Goal: Task Accomplishment & Management: Use online tool/utility

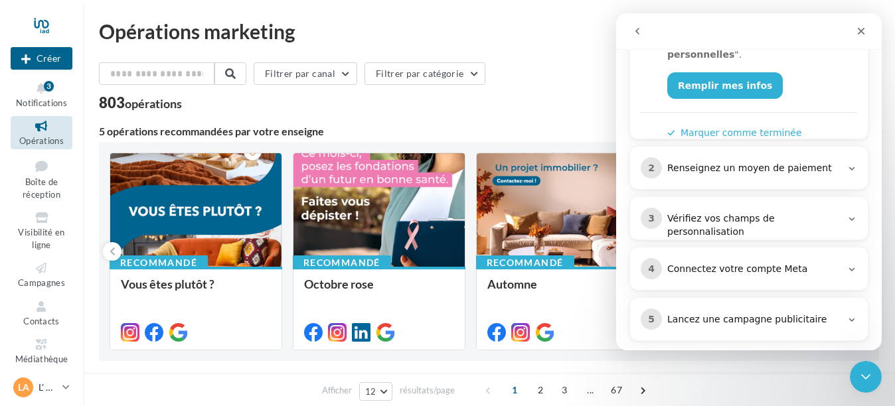
scroll to position [268, 0]
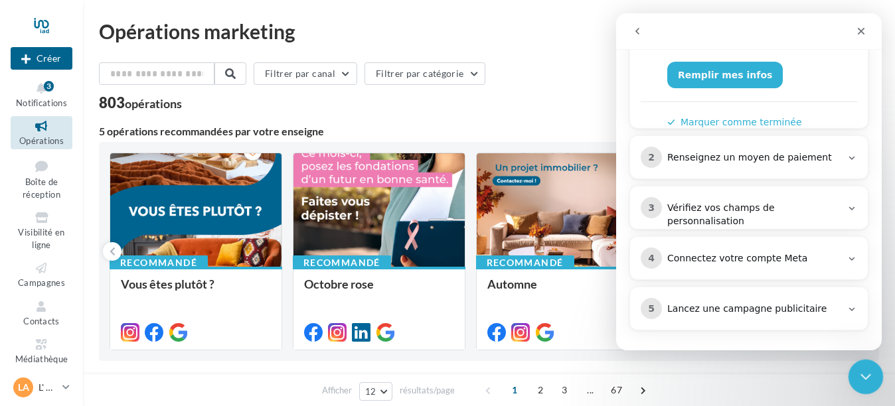
click at [847, 372] on div "Fermer le Messenger Intercom" at bounding box center [863, 375] width 32 height 32
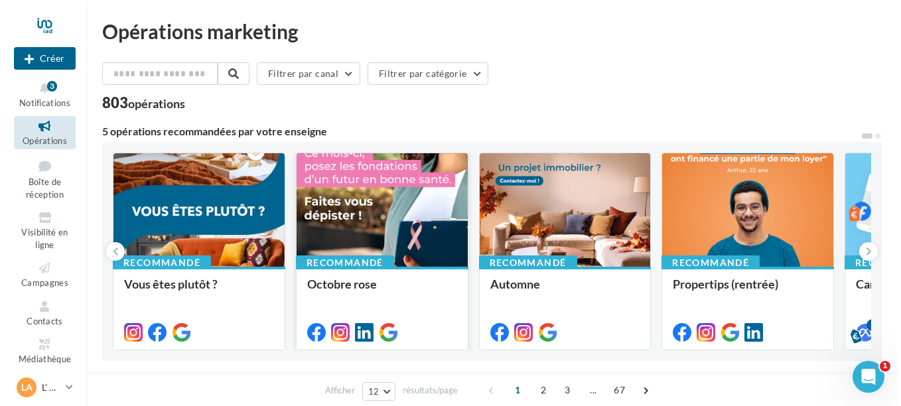
scroll to position [0, 0]
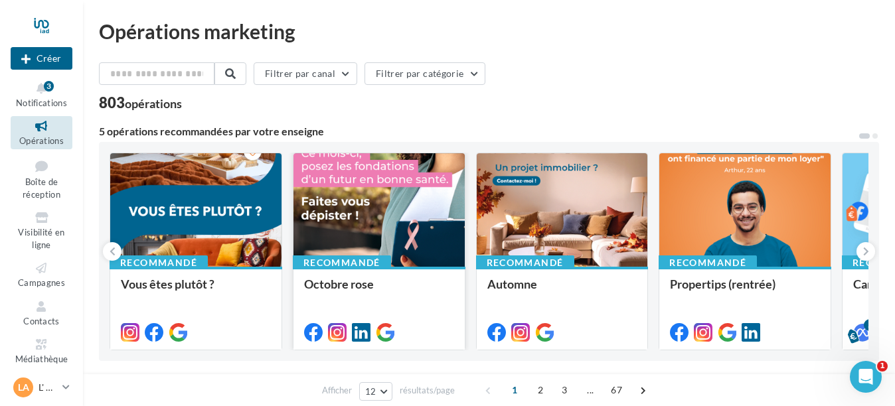
click at [326, 212] on div at bounding box center [378, 210] width 171 height 115
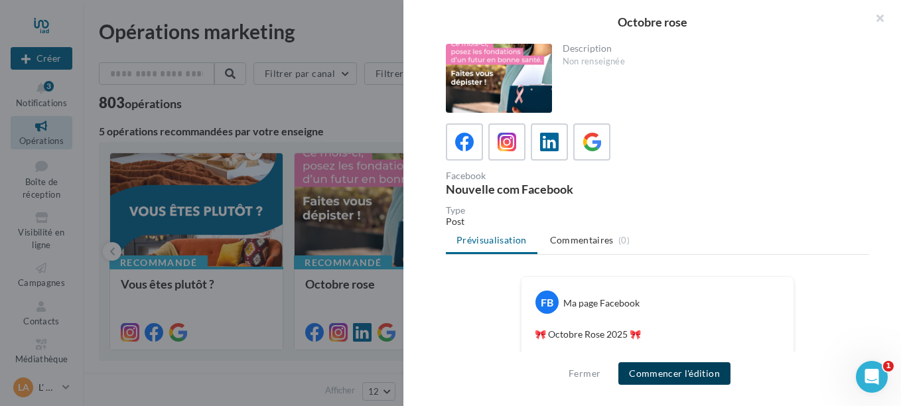
click at [669, 370] on button "Commencer l'édition" at bounding box center [674, 373] width 112 height 23
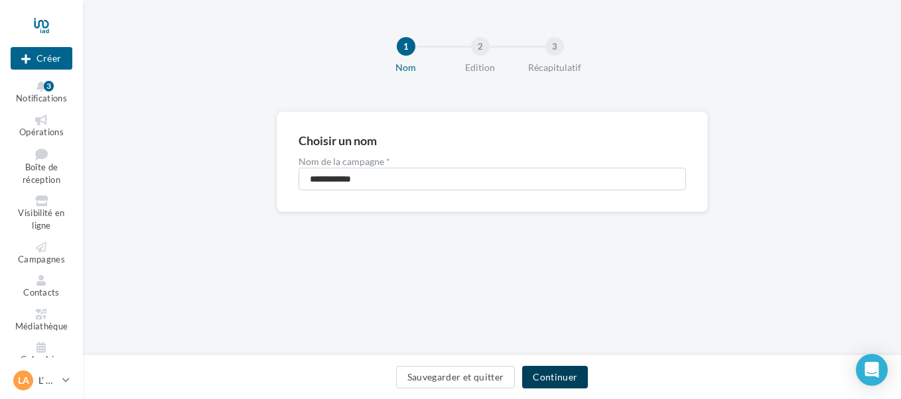
click at [557, 382] on button "Continuer" at bounding box center [555, 377] width 66 height 23
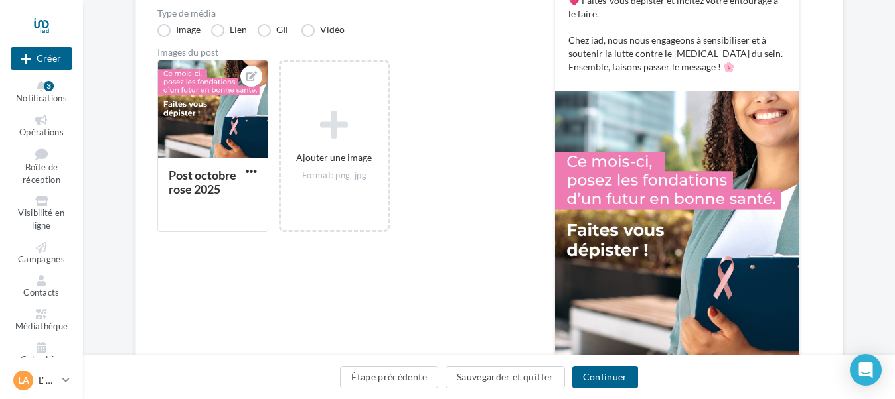
scroll to position [398, 0]
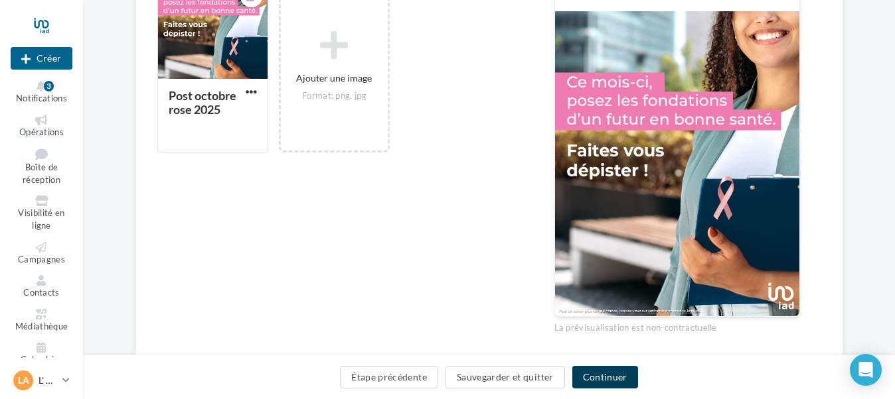
click at [613, 373] on button "Continuer" at bounding box center [605, 377] width 66 height 23
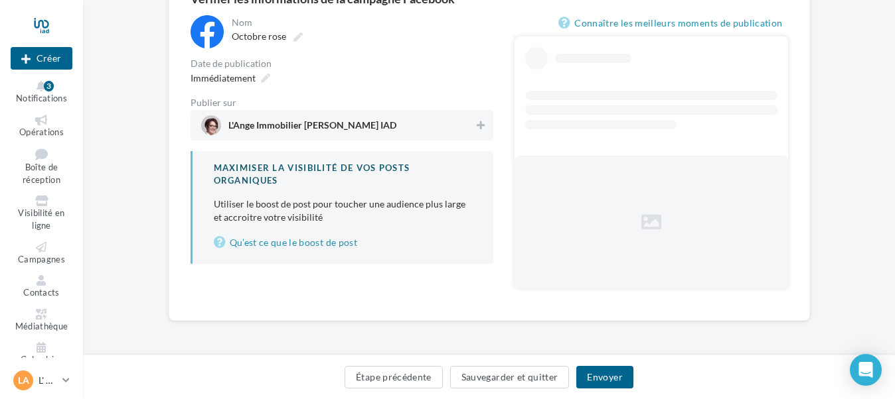
scroll to position [106, 0]
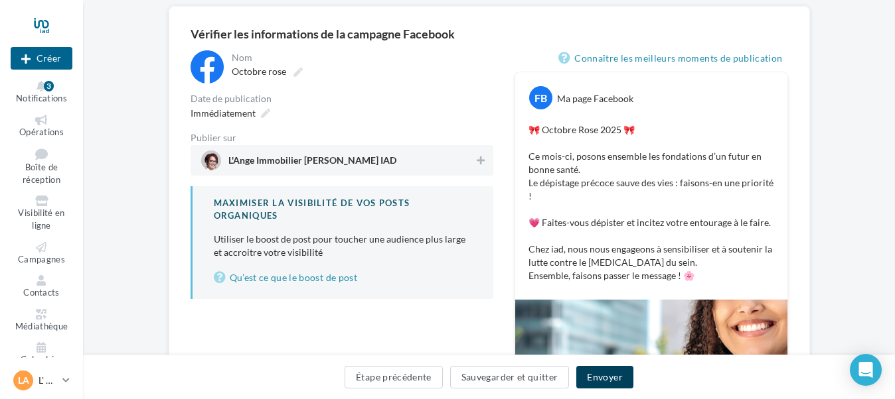
click at [599, 371] on button "Envoyer" at bounding box center [604, 377] width 56 height 23
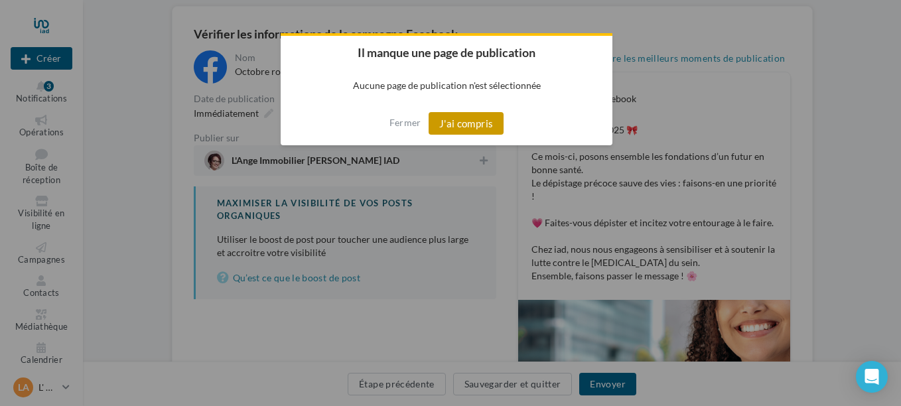
click at [468, 117] on button "J'ai compris" at bounding box center [467, 123] width 76 height 23
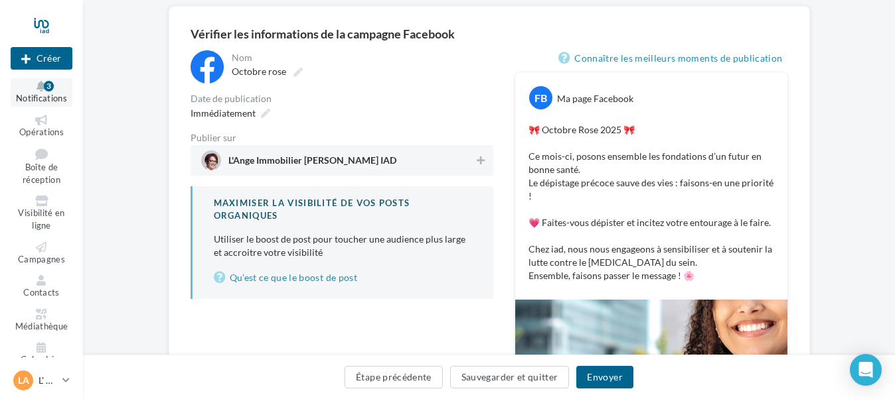
click at [40, 86] on icon at bounding box center [42, 86] width 54 height 11
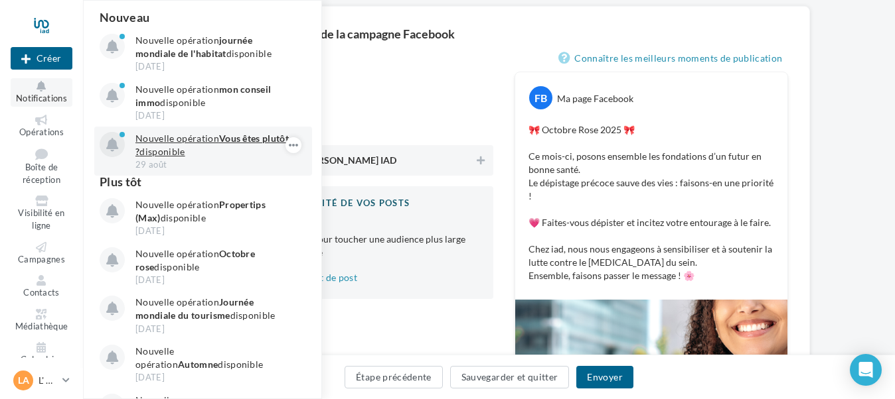
click at [224, 155] on p "Nouvelle opération Vous êtes plutôt ? disponible" at bounding box center [212, 145] width 154 height 27
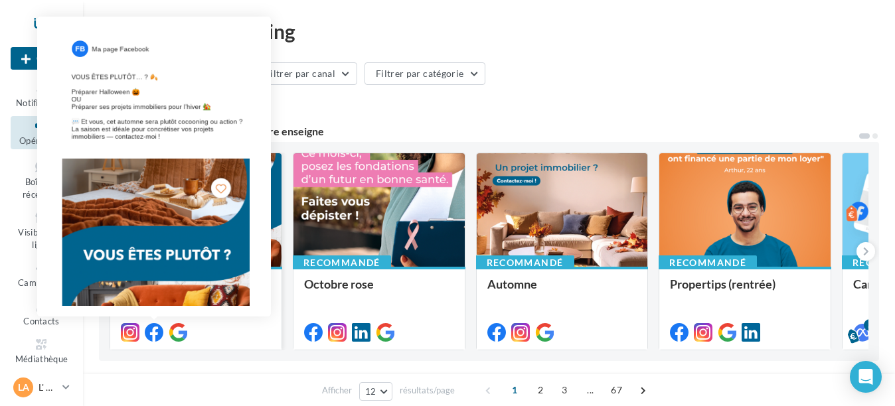
click at [147, 326] on icon at bounding box center [154, 332] width 19 height 19
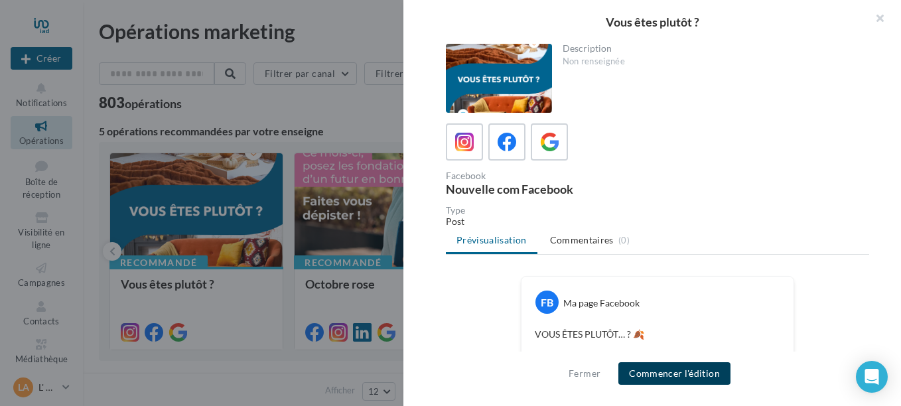
click at [668, 372] on button "Commencer l'édition" at bounding box center [674, 373] width 112 height 23
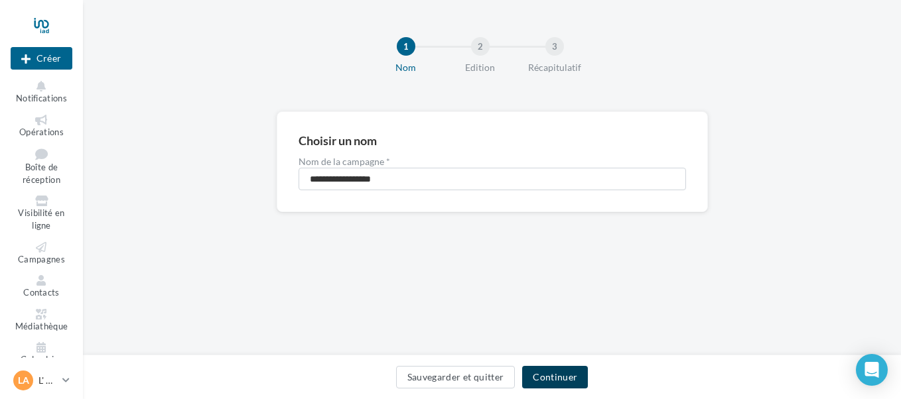
click at [564, 380] on button "Continuer" at bounding box center [555, 377] width 66 height 23
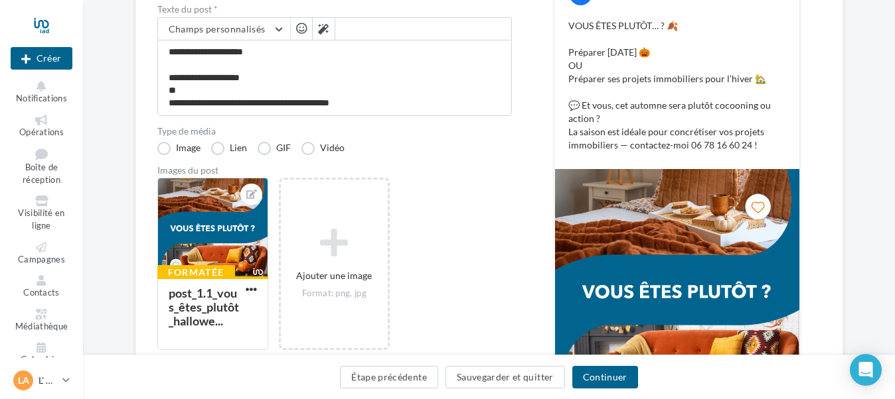
scroll to position [265, 0]
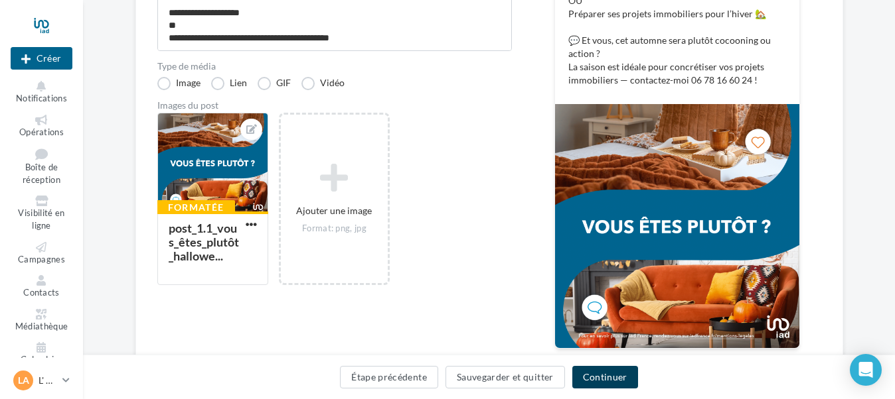
click at [613, 380] on button "Continuer" at bounding box center [605, 377] width 66 height 23
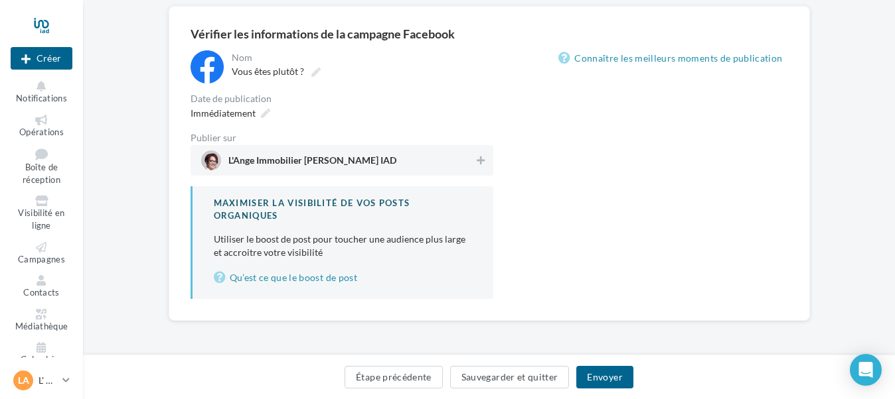
scroll to position [141, 0]
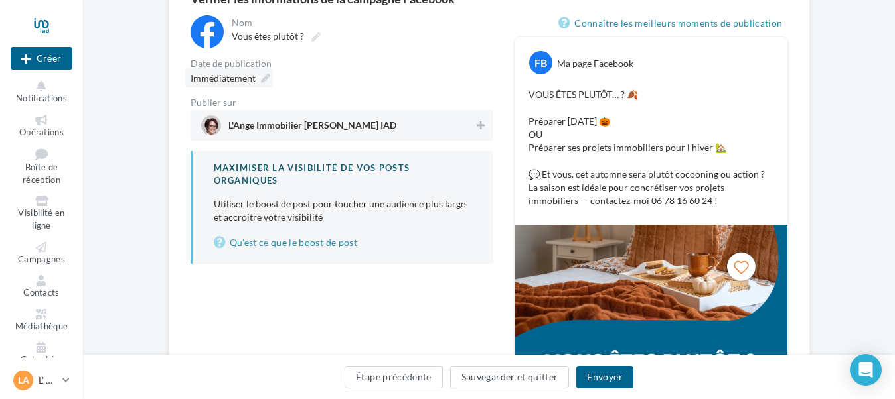
click at [259, 72] on div "Immédiatement" at bounding box center [229, 77] width 88 height 19
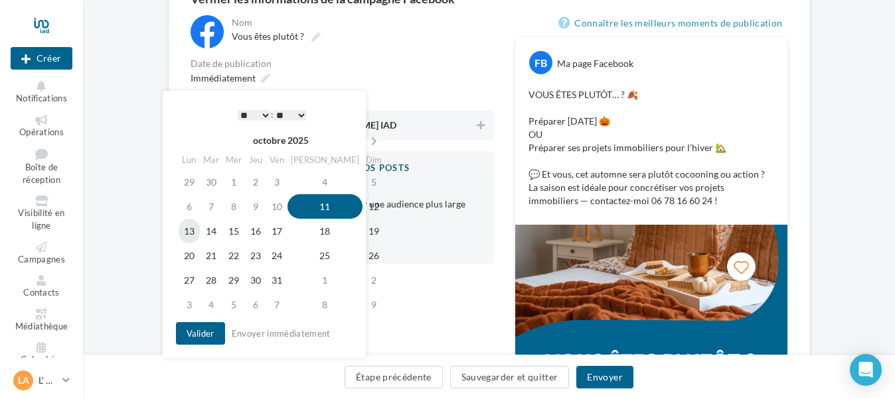
click at [198, 238] on td "13" at bounding box center [189, 231] width 21 height 25
click at [261, 115] on select "* * * * * * * * * * ** ** ** ** ** ** ** ** ** ** ** ** ** **" at bounding box center [254, 115] width 33 height 11
click at [295, 112] on select "** ** ** ** ** **" at bounding box center [289, 115] width 33 height 11
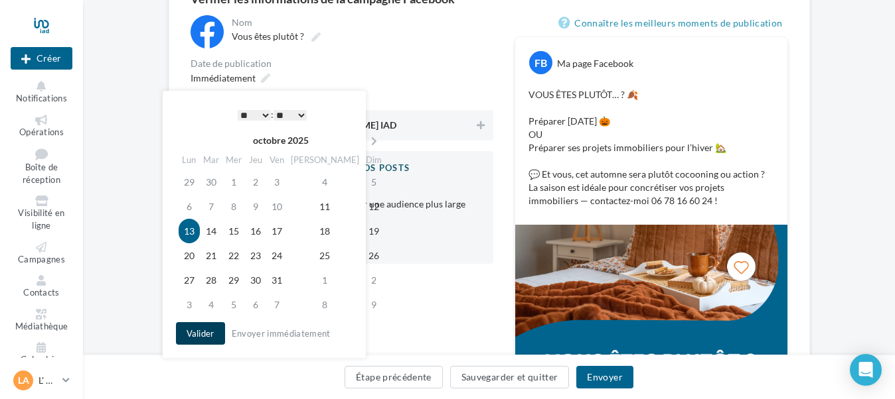
click at [202, 336] on button "Valider" at bounding box center [200, 334] width 49 height 23
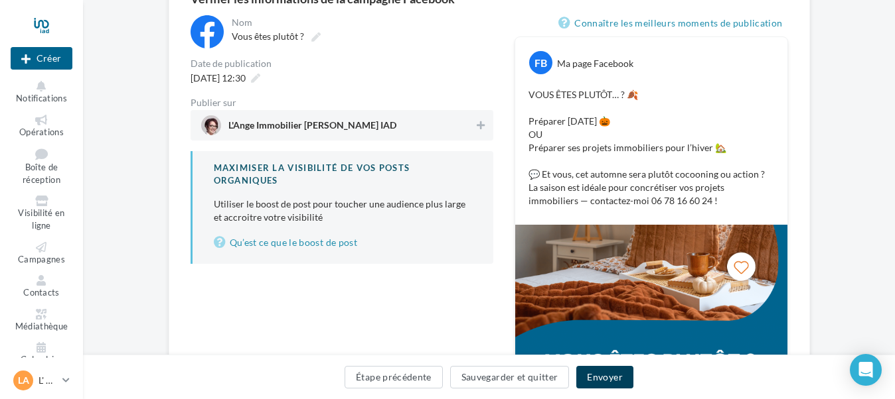
click at [605, 380] on button "Envoyer" at bounding box center [604, 377] width 56 height 23
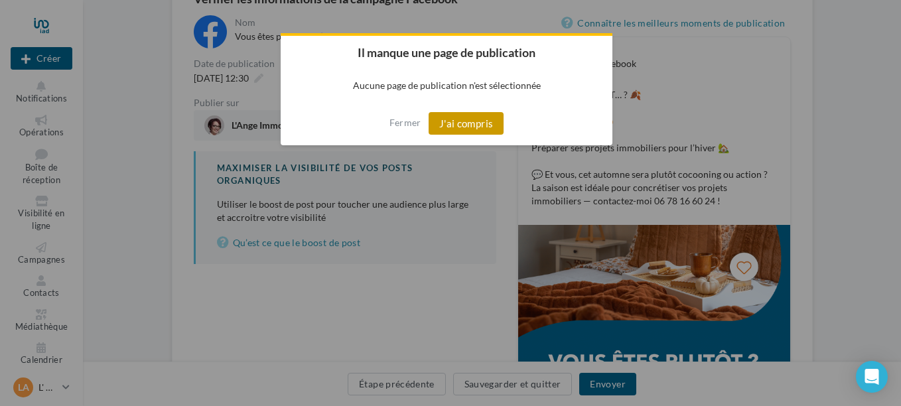
click at [473, 113] on button "J'ai compris" at bounding box center [467, 123] width 76 height 23
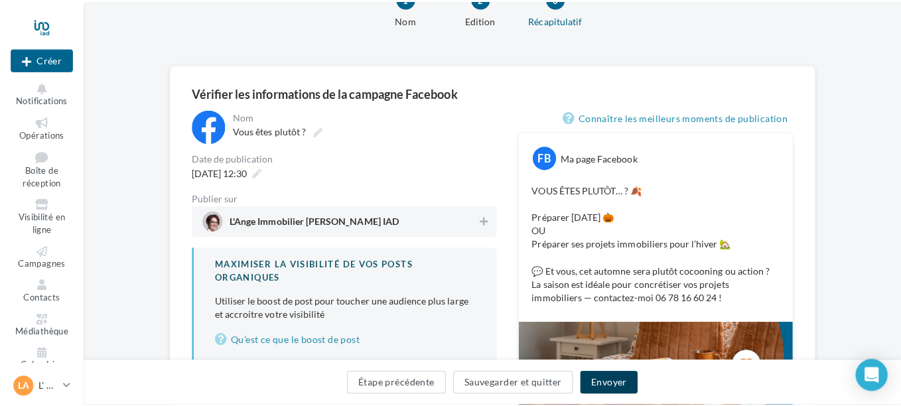
scroll to position [25, 0]
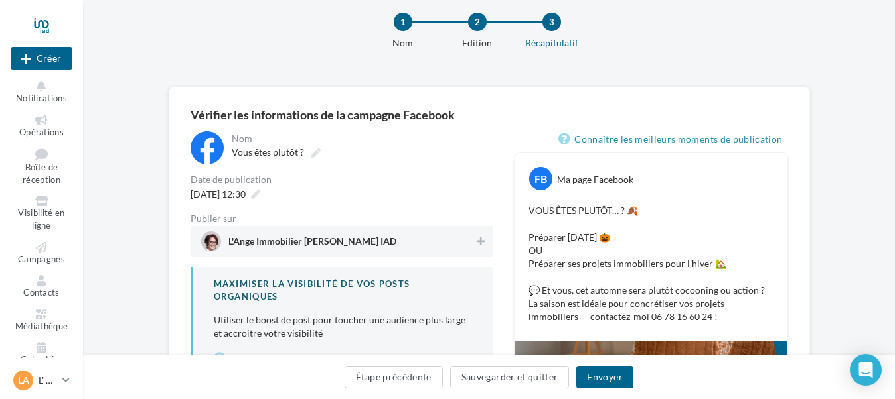
click at [470, 247] on span "L'Ange Immobilier [PERSON_NAME] IAD" at bounding box center [337, 242] width 273 height 20
click at [611, 383] on button "Envoyer" at bounding box center [604, 377] width 56 height 23
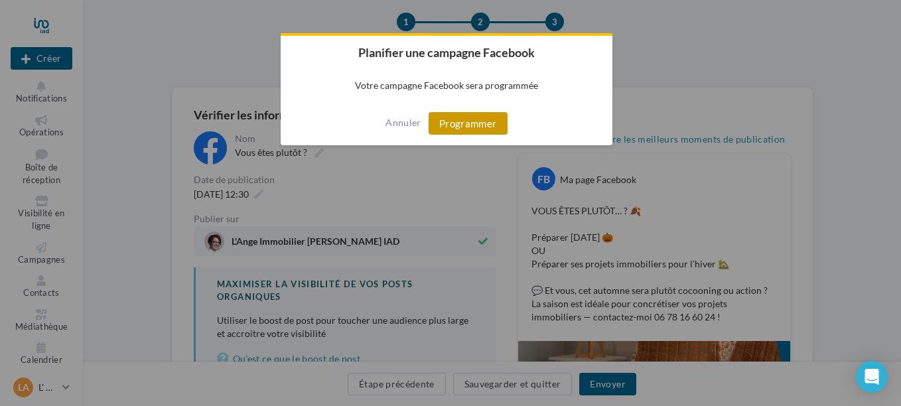
click at [463, 122] on button "Programmer" at bounding box center [468, 123] width 79 height 23
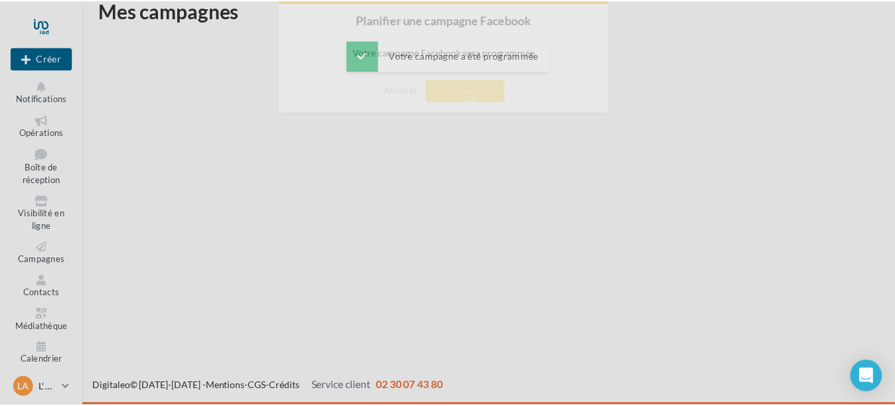
scroll to position [21, 0]
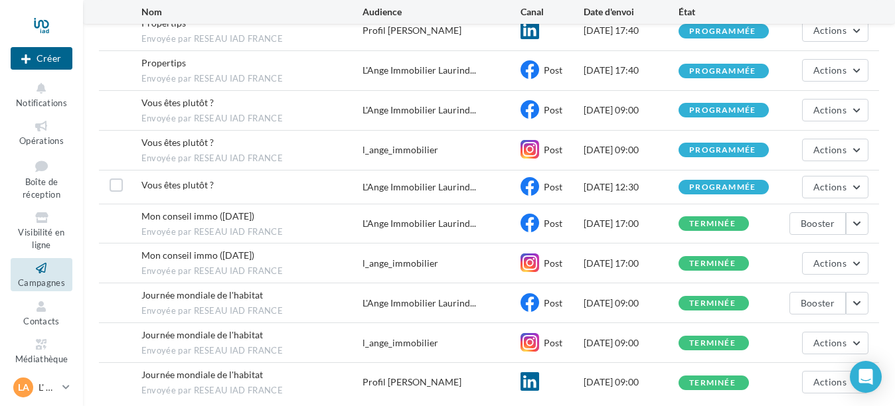
scroll to position [133, 0]
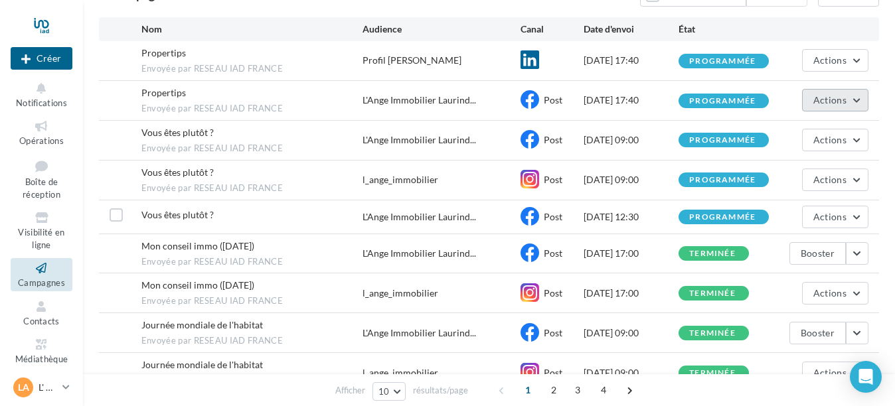
click at [837, 98] on span "Actions" at bounding box center [829, 99] width 33 height 11
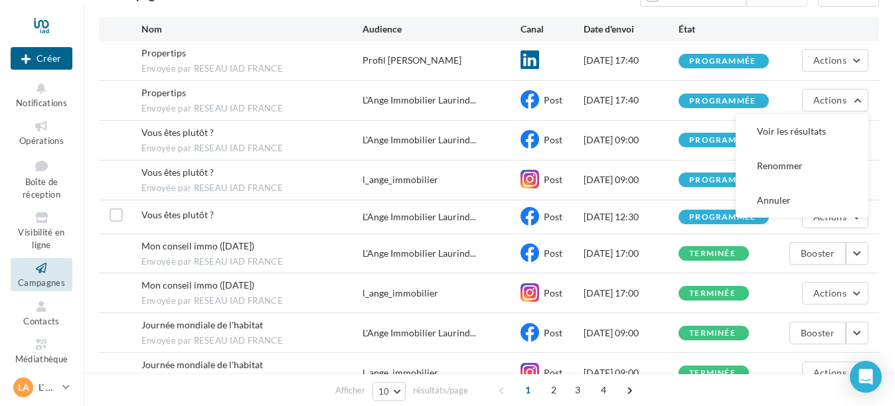
click at [742, 101] on div "programmée" at bounding box center [722, 101] width 66 height 9
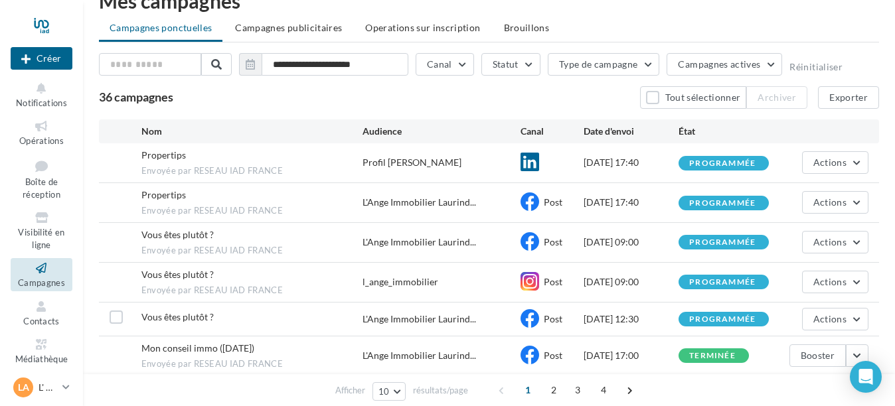
scroll to position [0, 0]
